Goal: Information Seeking & Learning: Learn about a topic

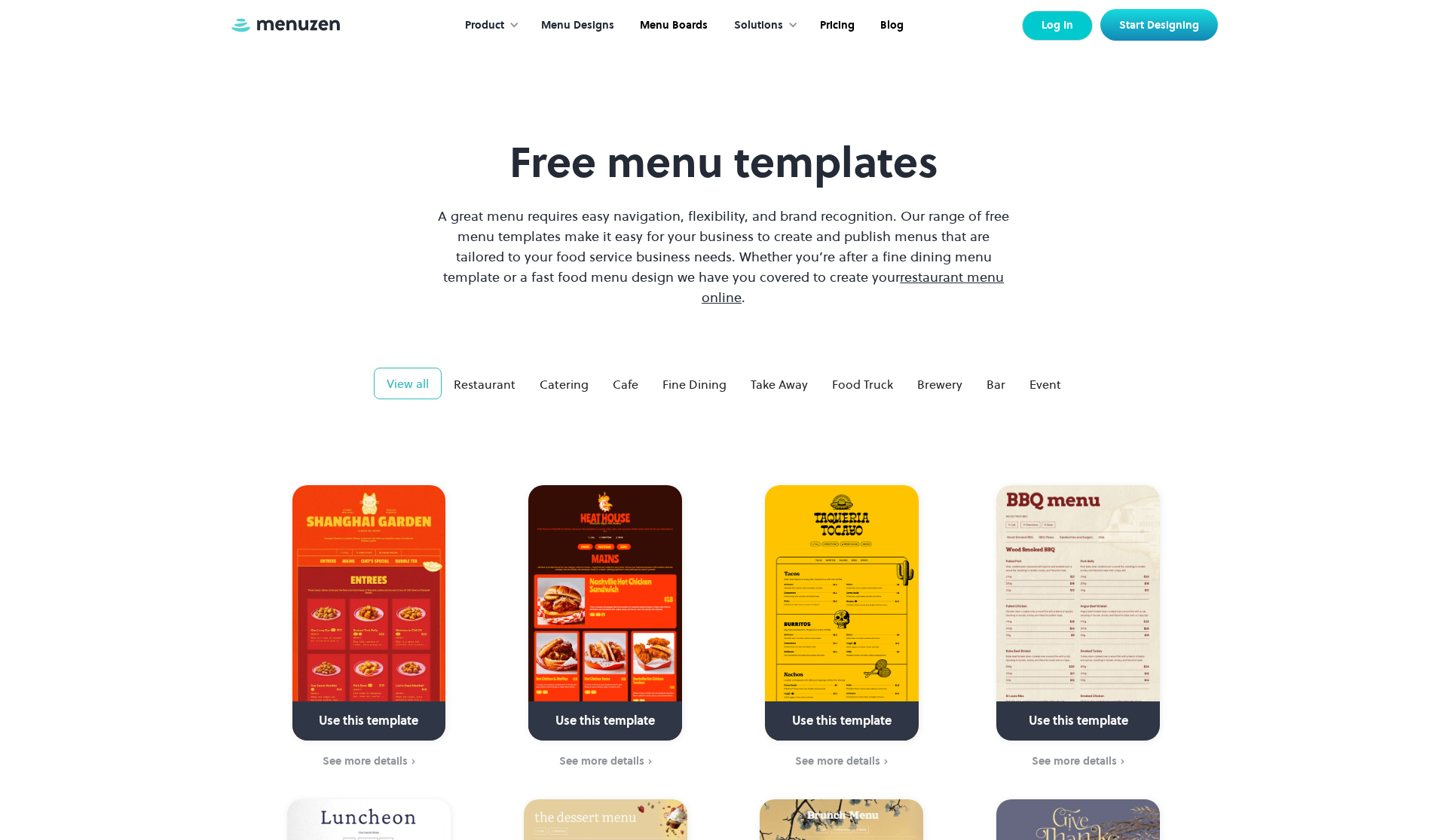
click at [1058, 23] on link "Log In" at bounding box center [1057, 26] width 71 height 30
click at [577, 35] on link "Menu Designs" at bounding box center [576, 25] width 98 height 46
click at [625, 589] on img at bounding box center [605, 613] width 153 height 255
click at [624, 584] on img at bounding box center [605, 613] width 153 height 255
click at [613, 755] on div "See more details" at bounding box center [602, 761] width 85 height 12
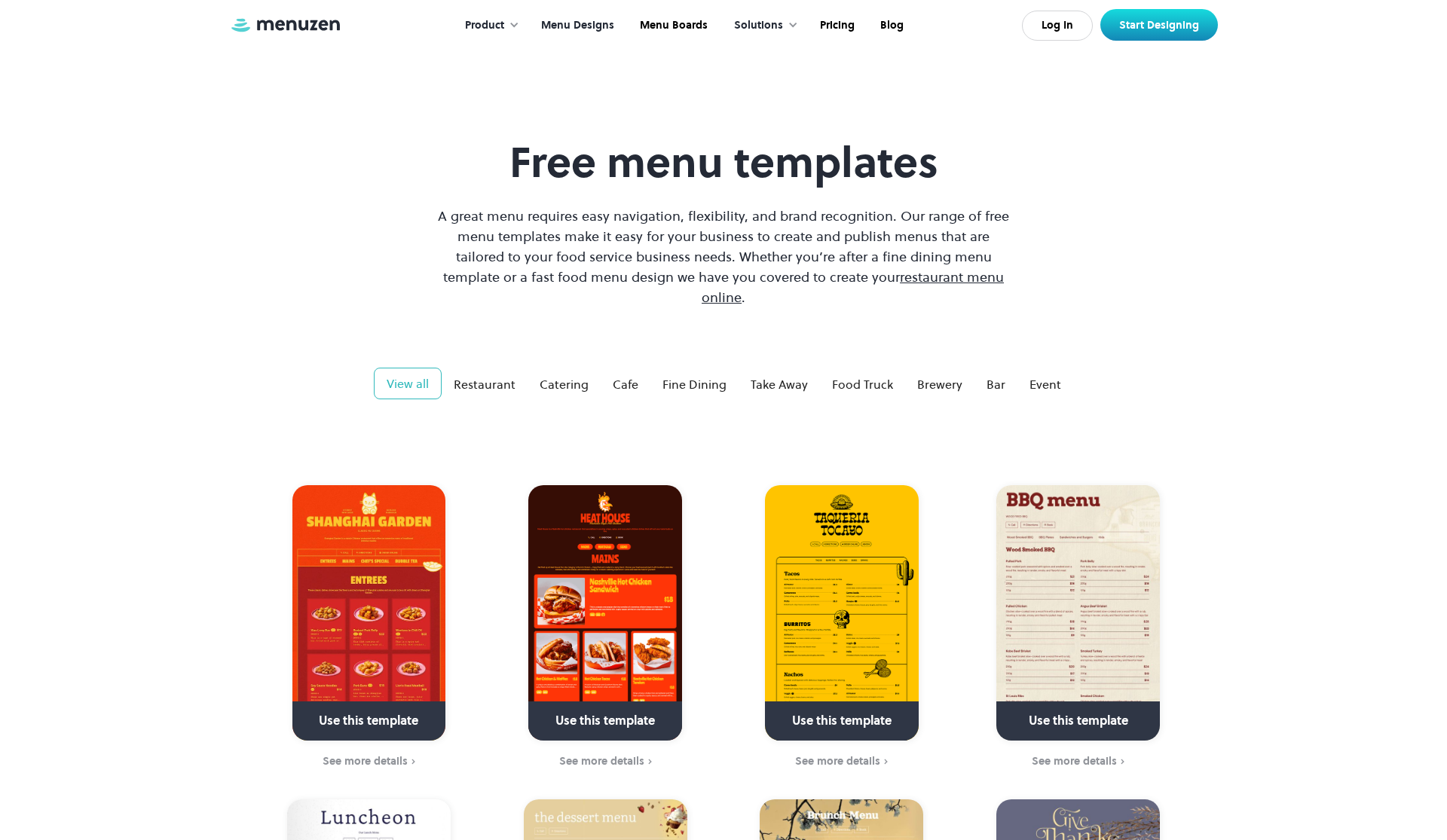
click at [584, 593] on img at bounding box center [605, 613] width 153 height 255
click at [591, 709] on link at bounding box center [606, 727] width 218 height 39
click at [635, 583] on img at bounding box center [605, 613] width 153 height 255
click at [660, 30] on link "Menu Boards" at bounding box center [672, 25] width 94 height 46
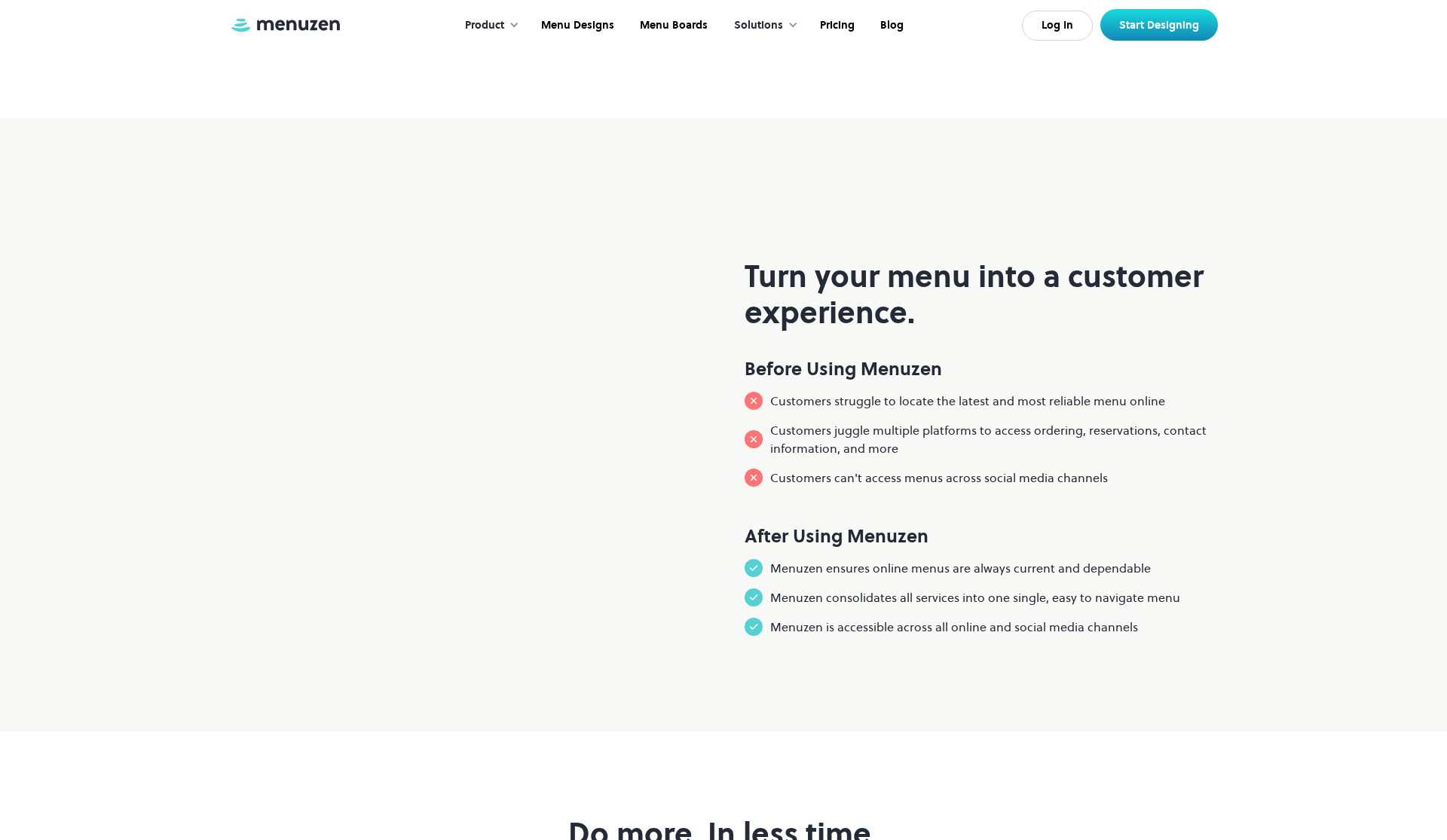
scroll to position [1082, 0]
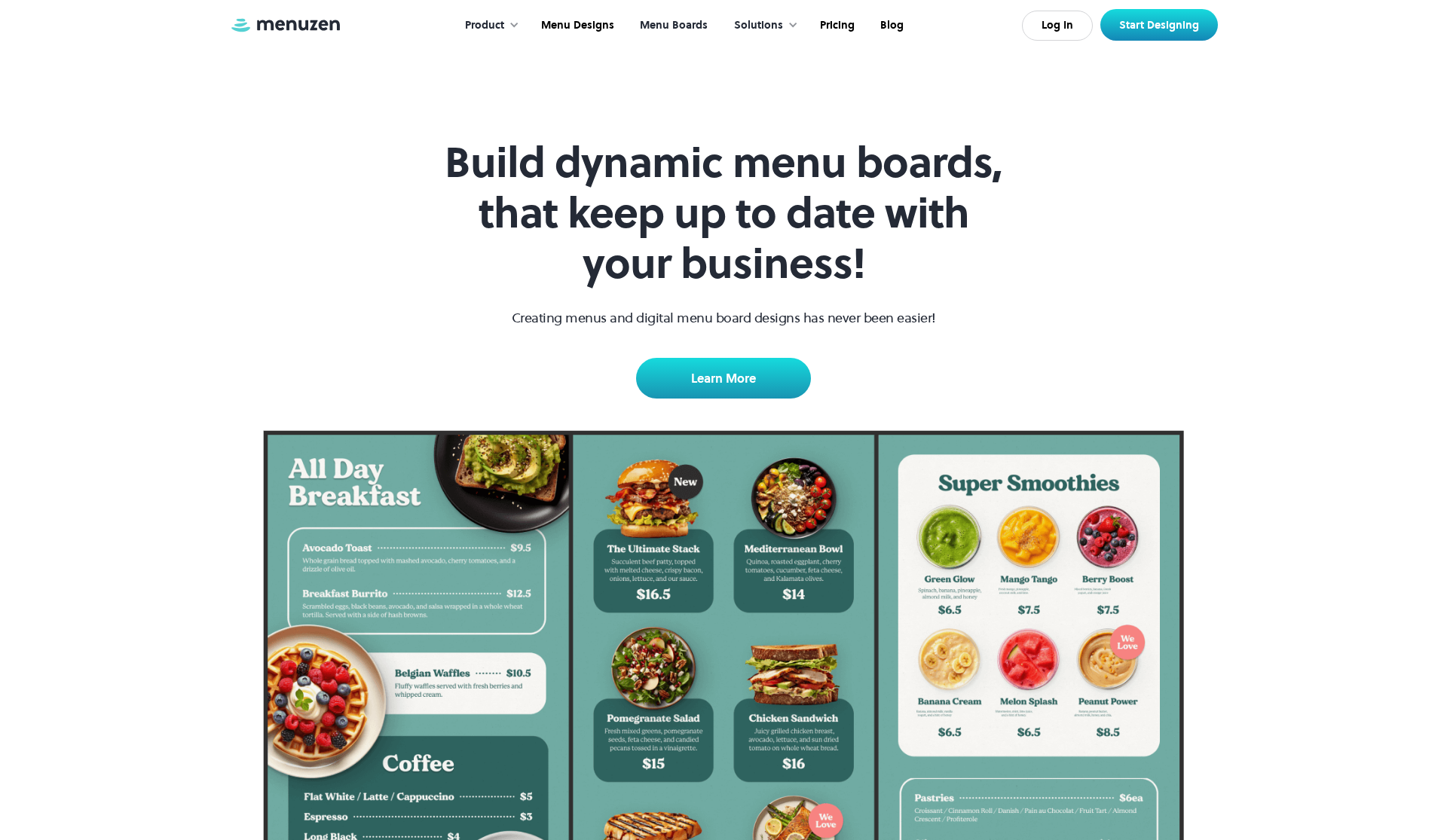
click at [485, 14] on div "Product" at bounding box center [487, 25] width 77 height 46
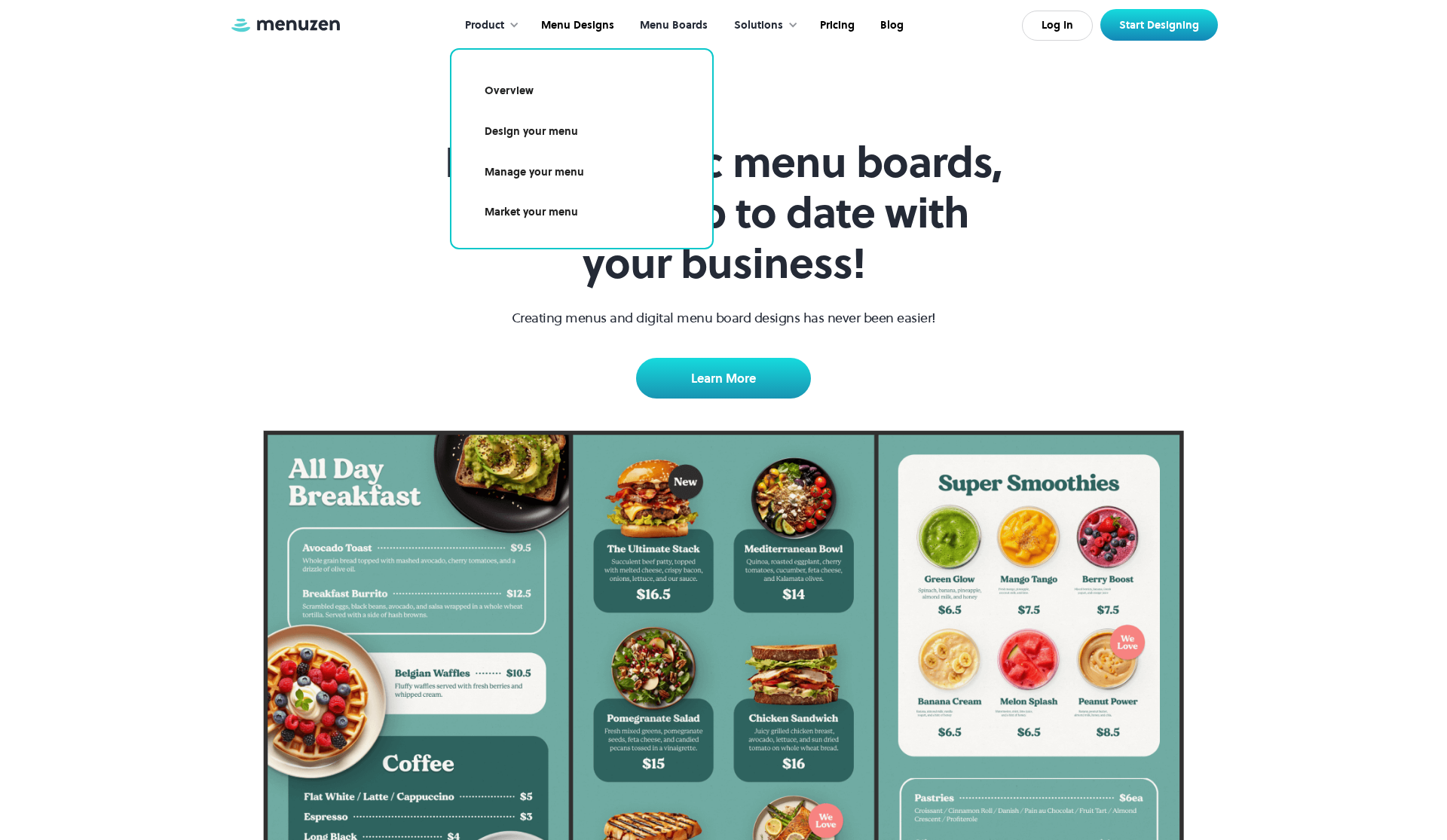
click at [518, 91] on link "Overview" at bounding box center [581, 91] width 224 height 35
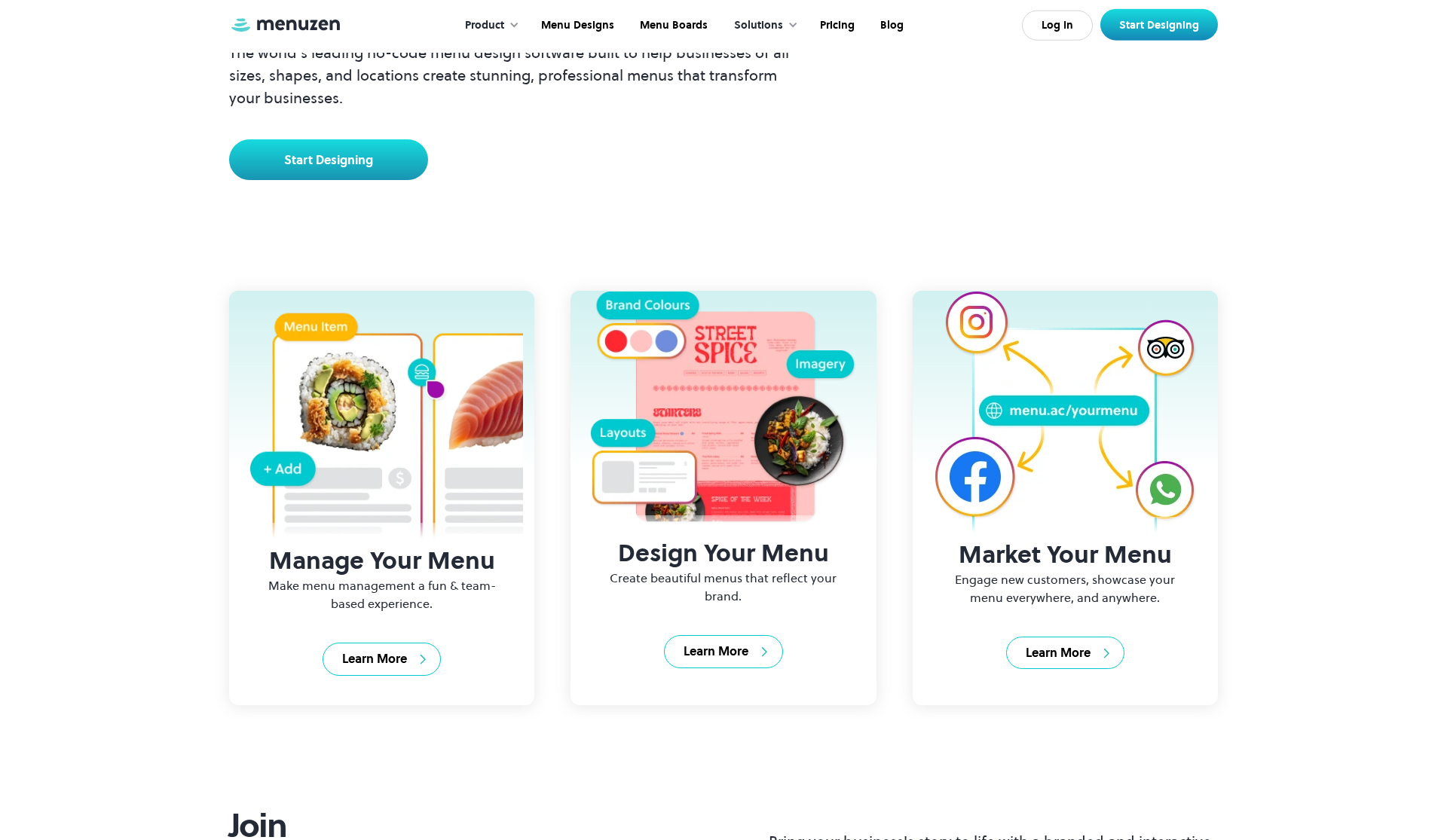
scroll to position [250, 0]
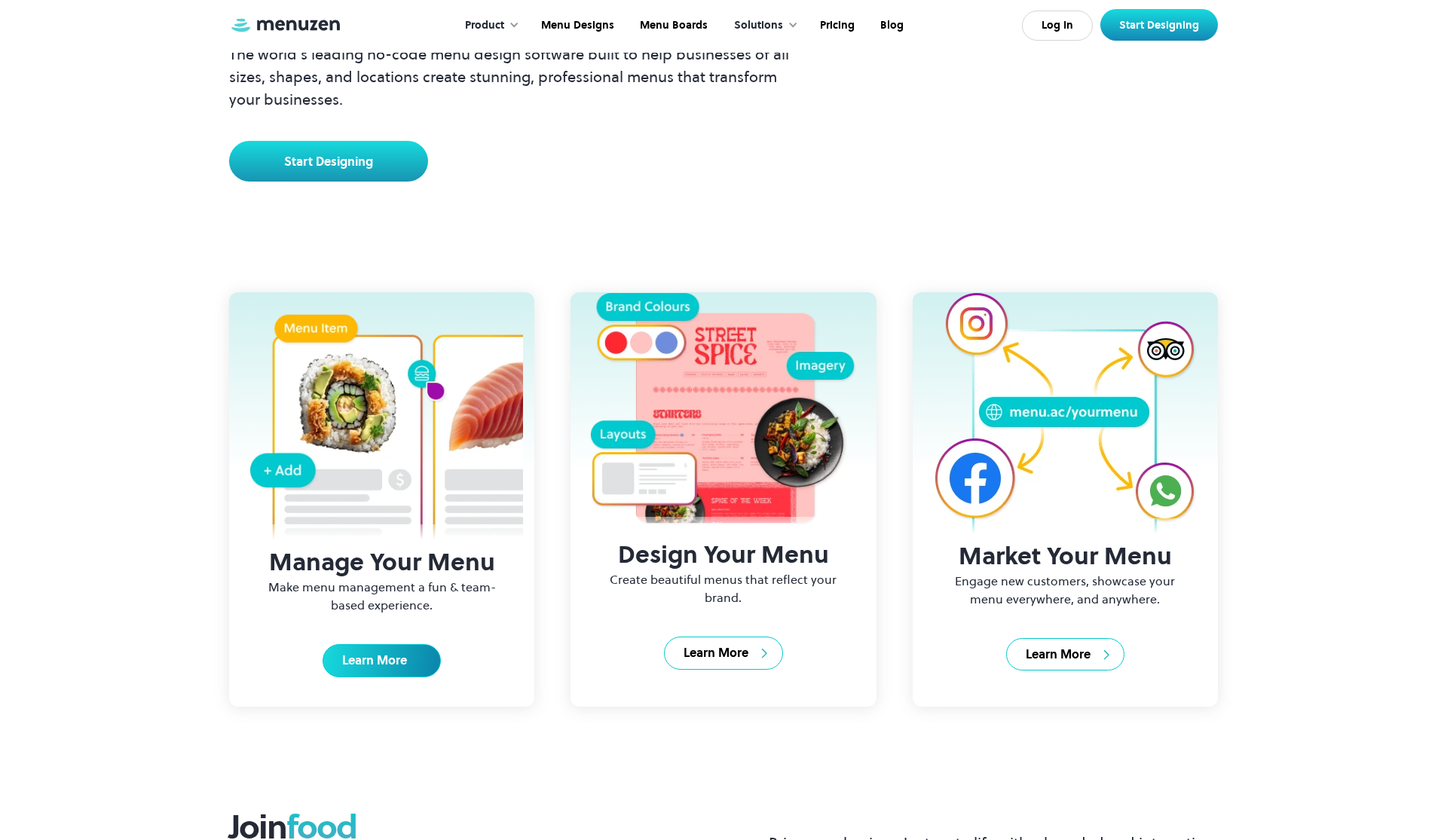
click at [368, 661] on div "Learn More" at bounding box center [375, 661] width 64 height 17
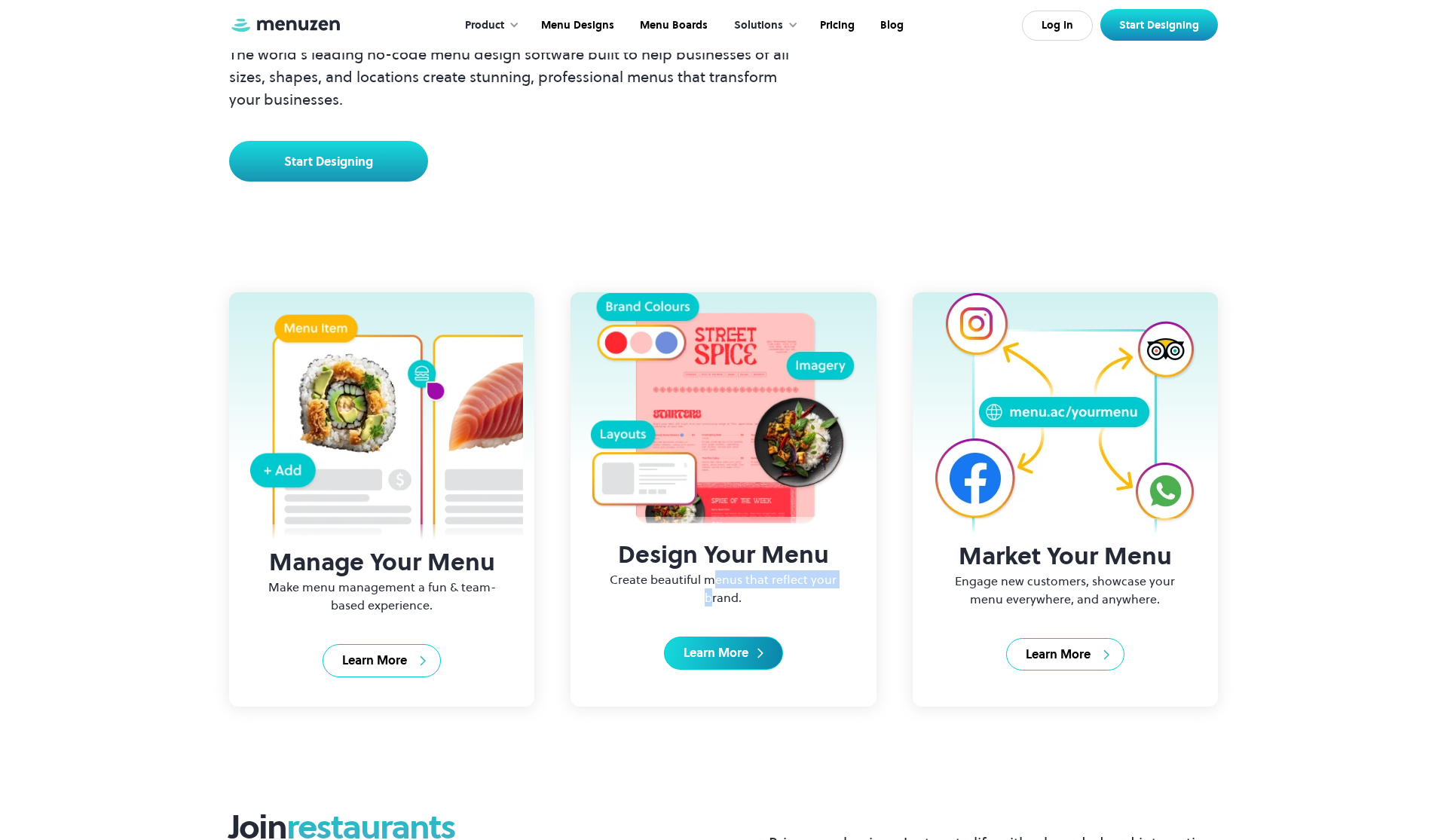
click at [700, 647] on div "Learn More" at bounding box center [715, 654] width 64 height 17
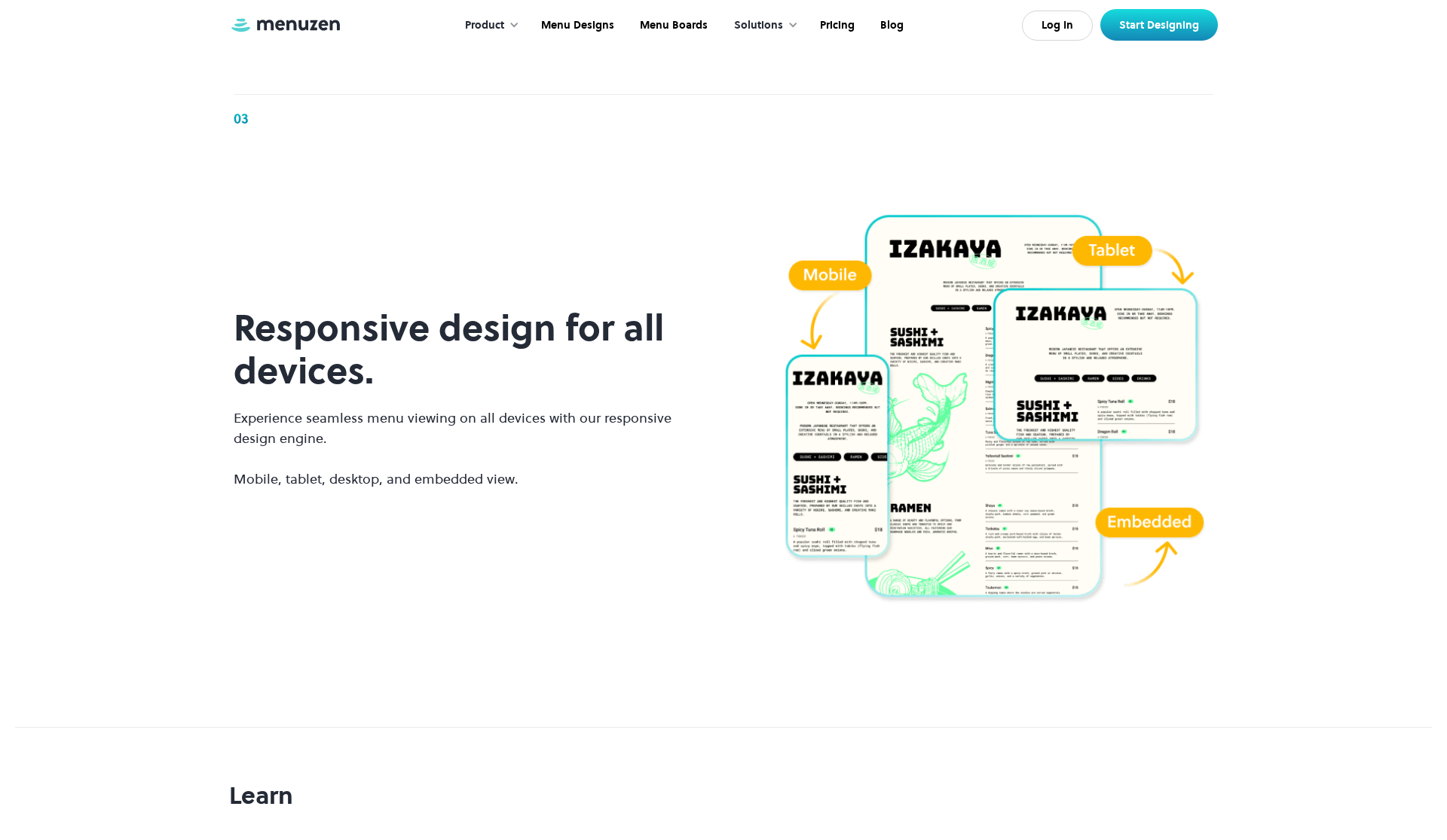
scroll to position [2239, 0]
